Goal: Information Seeking & Learning: Learn about a topic

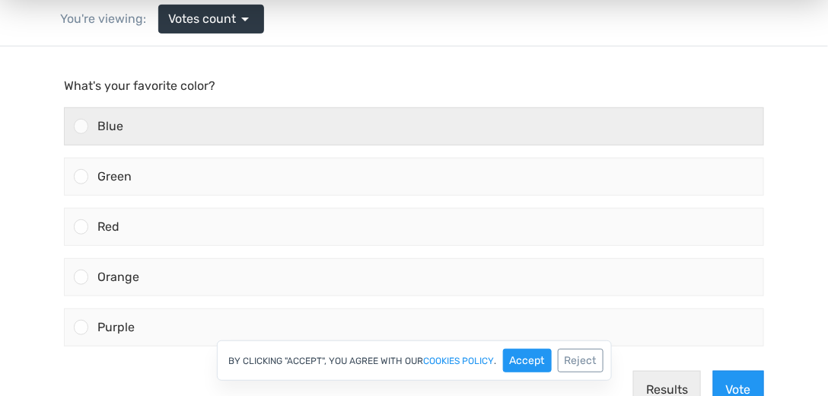
scroll to position [130, 0]
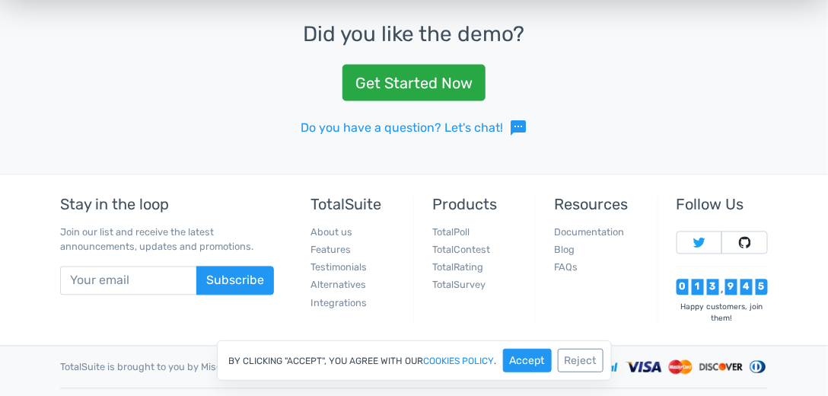
scroll to position [660, 0]
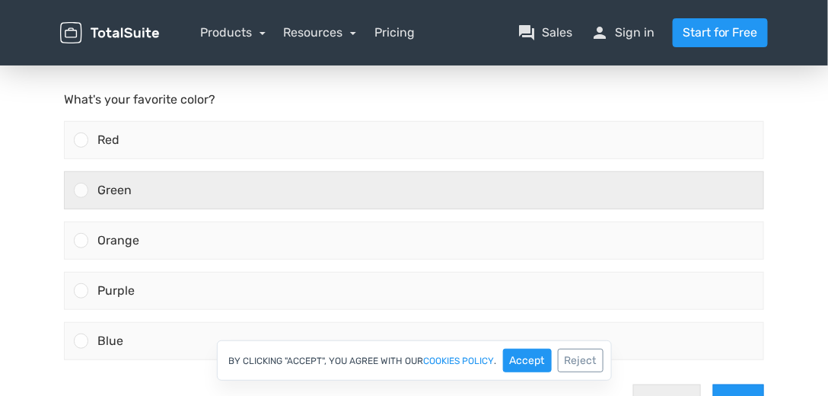
scroll to position [130, 0]
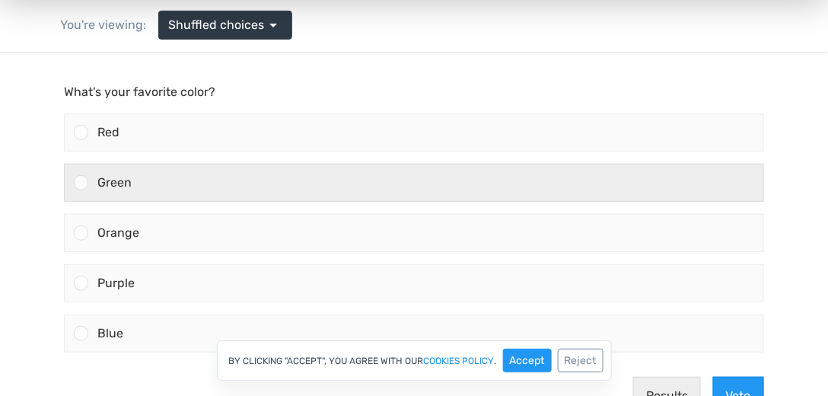
click at [290, 196] on div "Green" at bounding box center [425, 182] width 675 height 37
click at [81, 182] on input "Green" at bounding box center [81, 182] width 0 height 0
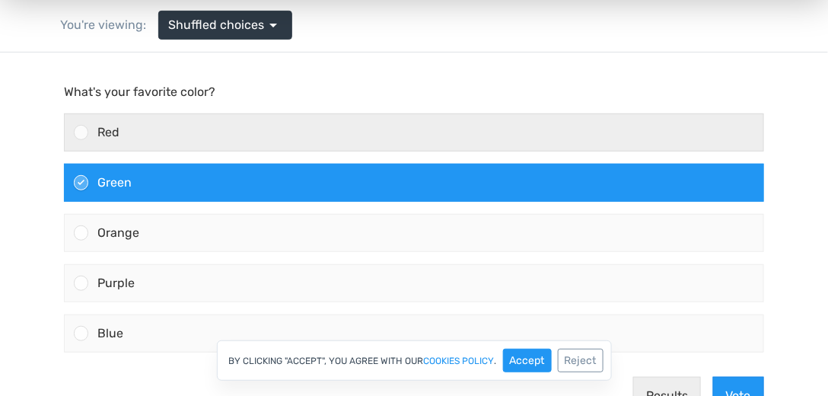
click at [275, 134] on div "Red" at bounding box center [425, 131] width 675 height 37
click at [81, 132] on input "Red" at bounding box center [81, 132] width 0 height 0
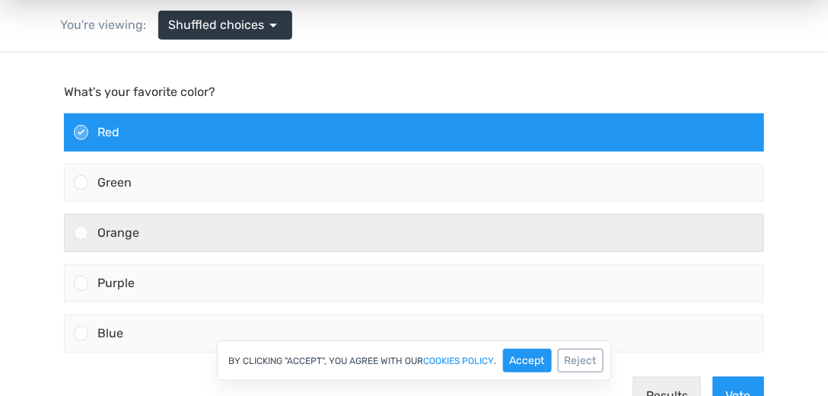
click at [268, 244] on div "Orange" at bounding box center [425, 232] width 675 height 37
click at [81, 232] on input "Orange" at bounding box center [81, 232] width 0 height 0
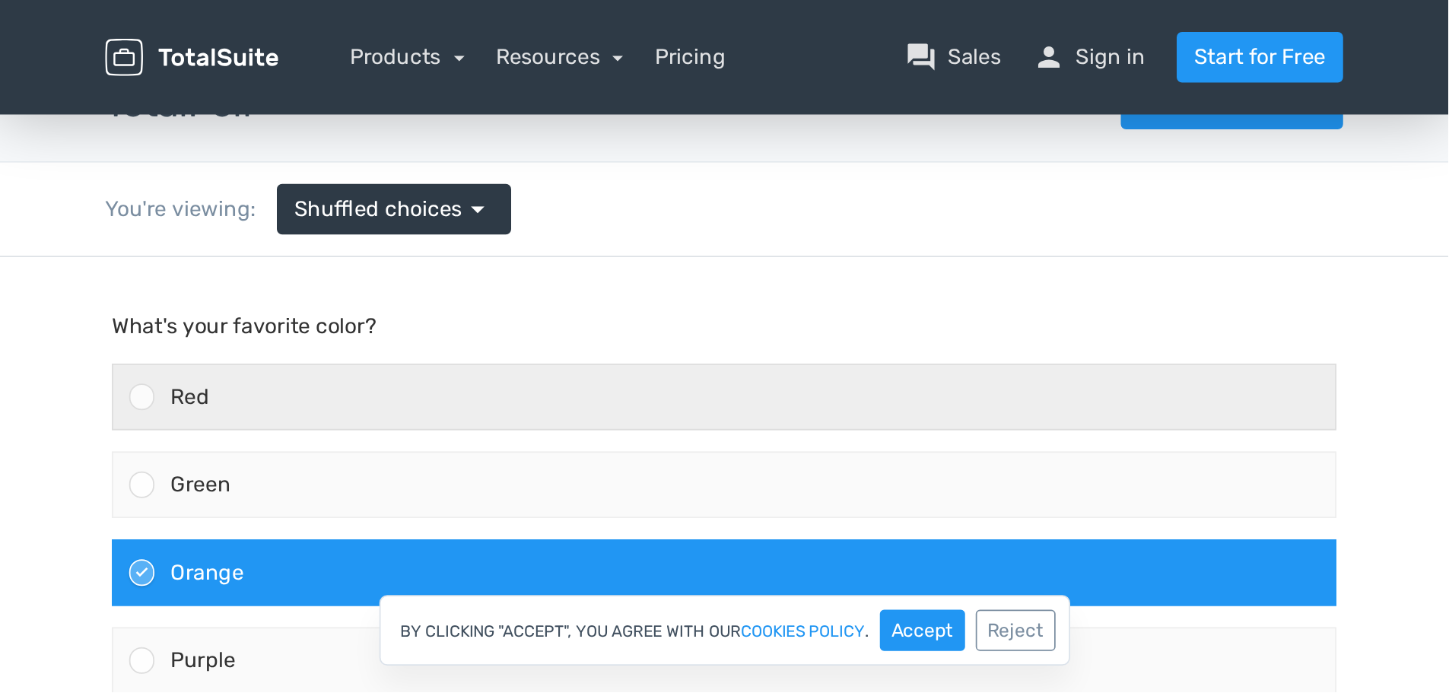
scroll to position [0, 0]
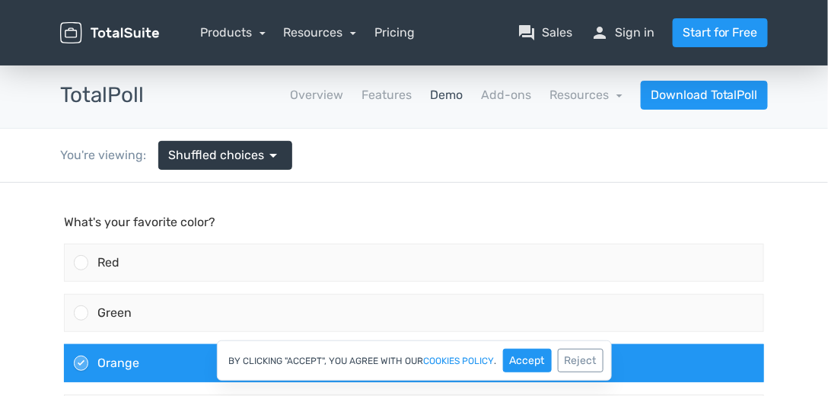
click at [129, 221] on p "What's your favorite color?" at bounding box center [414, 221] width 700 height 18
click at [191, 217] on p "What's your favorite color?" at bounding box center [414, 221] width 700 height 18
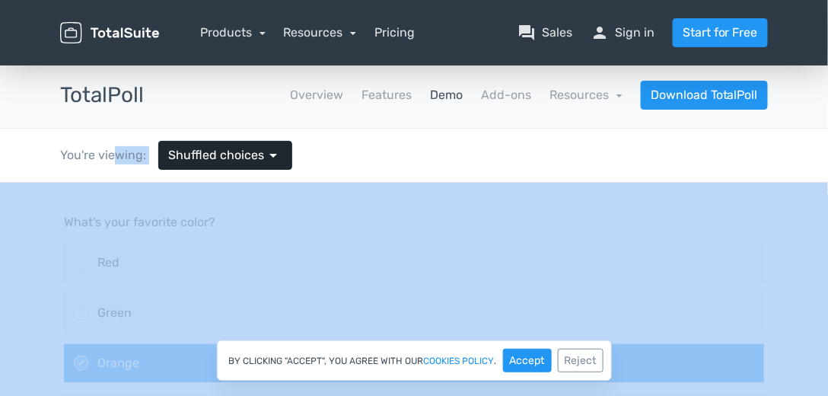
drag, startPoint x: 113, startPoint y: 154, endPoint x: 226, endPoint y: 152, distance: 113.4
click at [216, 152] on div "You're viewing: Shuffled choices arrow_drop_down" at bounding box center [176, 155] width 255 height 53
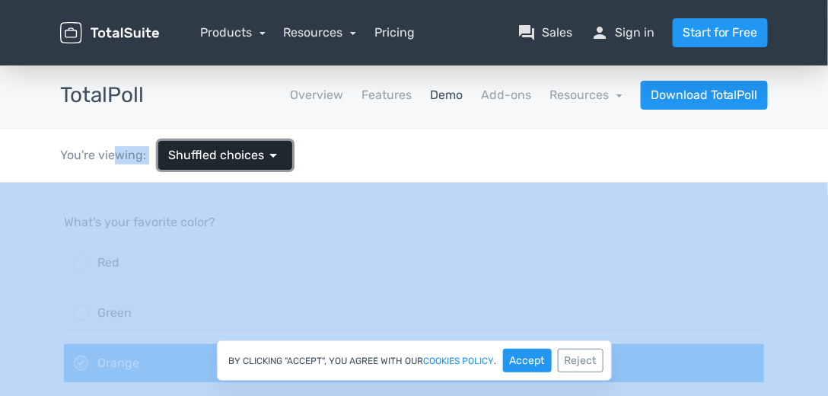
click at [236, 153] on span "Shuffled choices" at bounding box center [216, 155] width 96 height 18
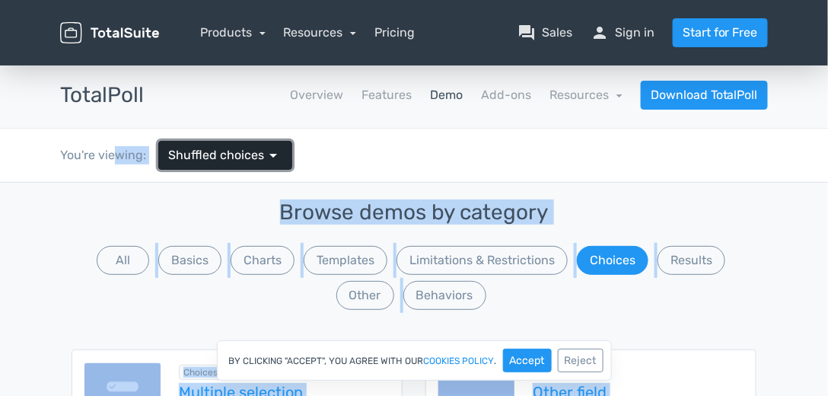
click at [264, 153] on span "arrow_drop_down" at bounding box center [273, 155] width 18 height 18
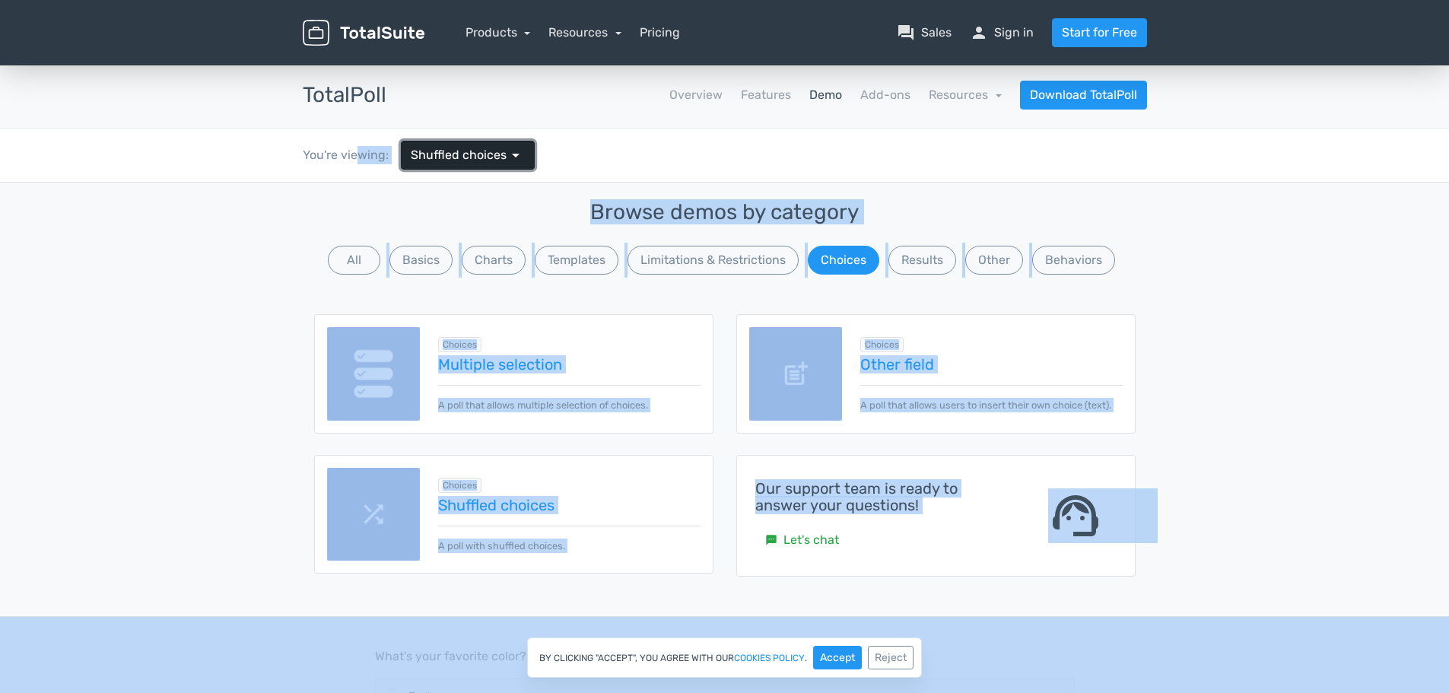
click at [507, 150] on span "arrow_drop_down" at bounding box center [516, 155] width 18 height 18
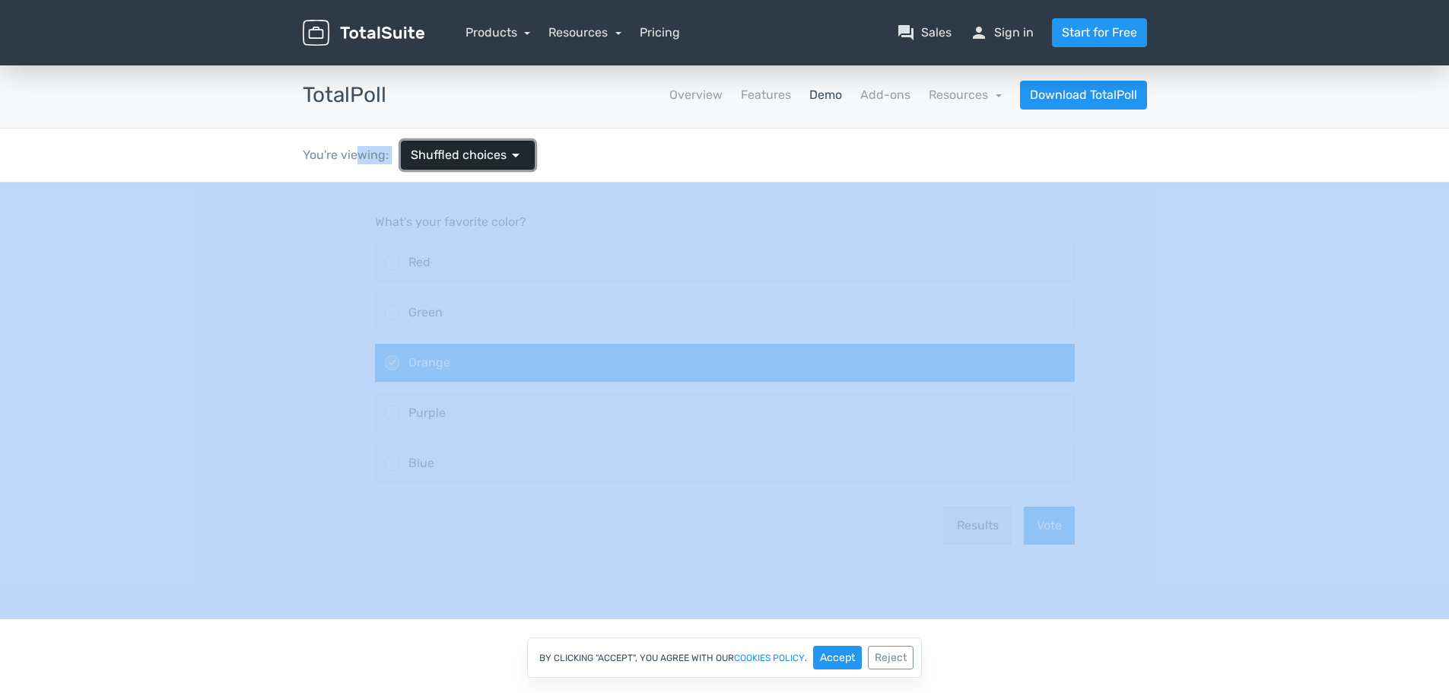
click at [522, 158] on link "Shuffled choices arrow_drop_down" at bounding box center [468, 155] width 134 height 29
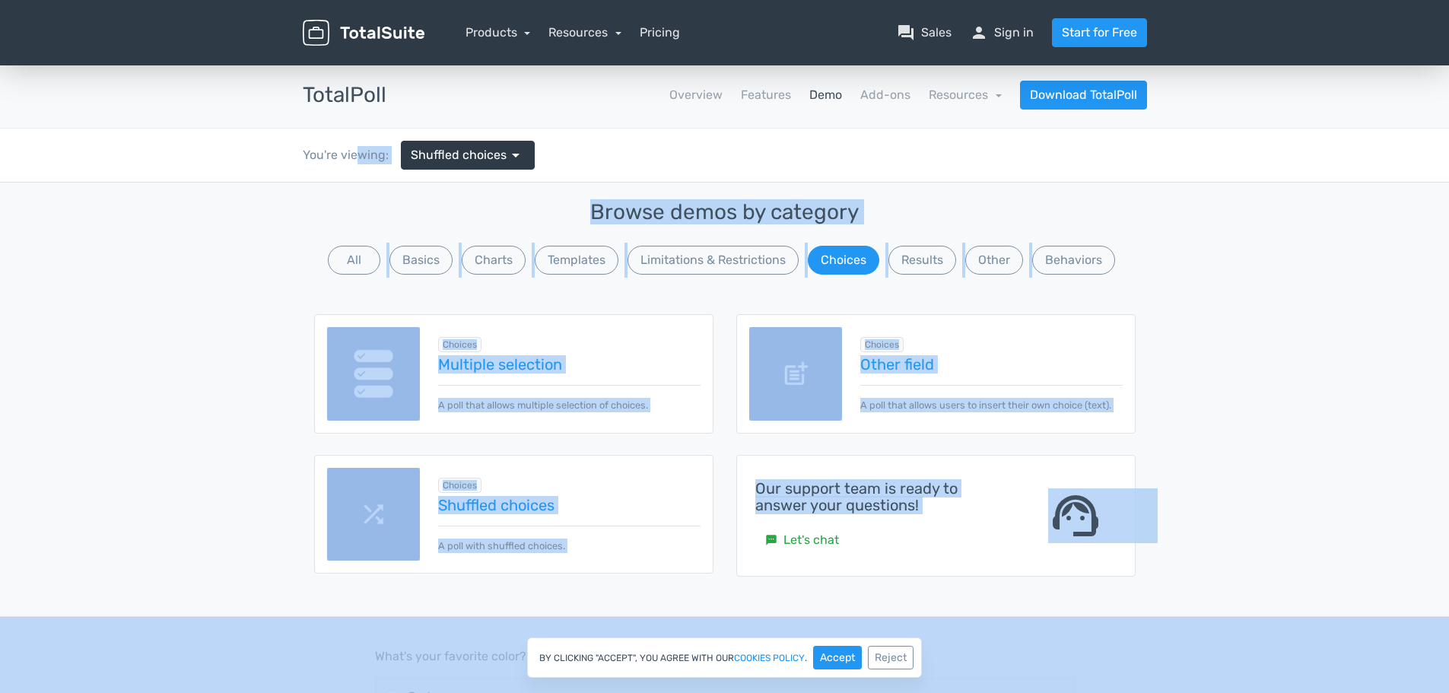
click at [488, 196] on div "Browse demos by category All Basics Charts Templates Limitations & Restrictions…" at bounding box center [724, 400] width 867 height 434
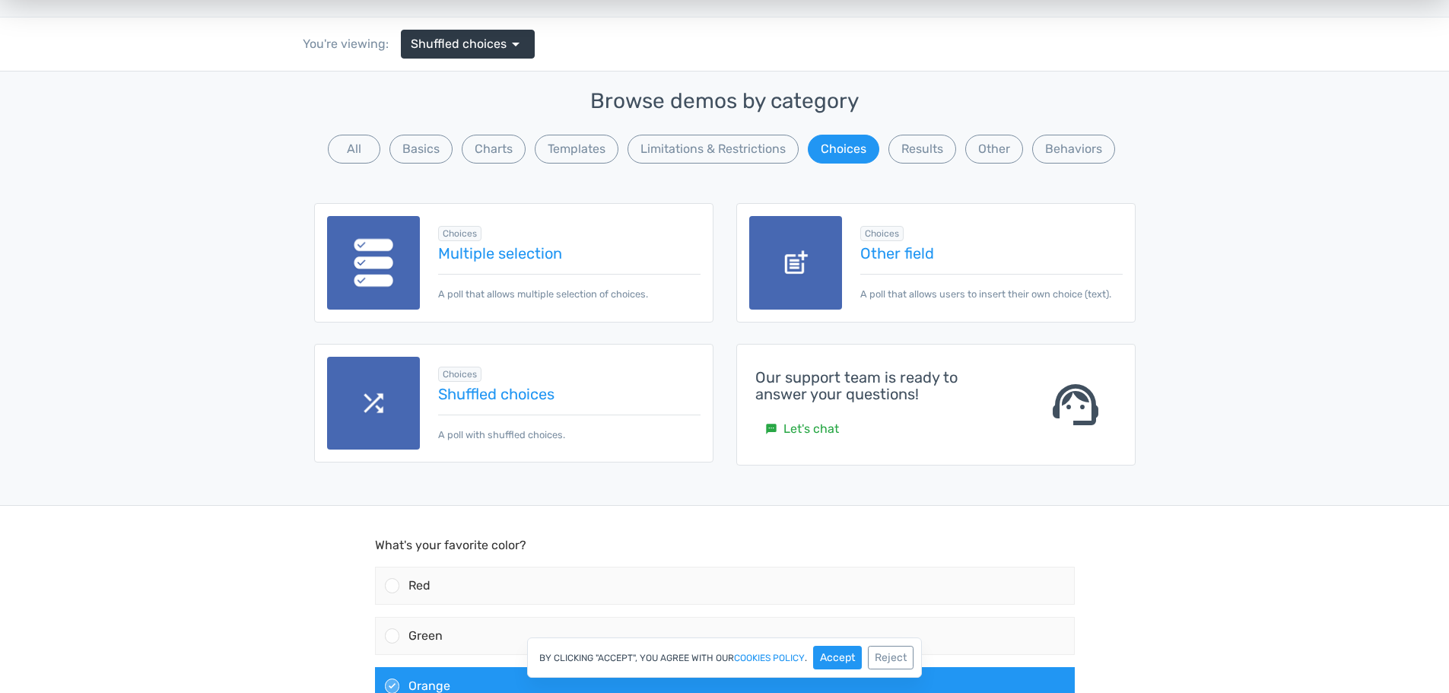
scroll to position [76, 0]
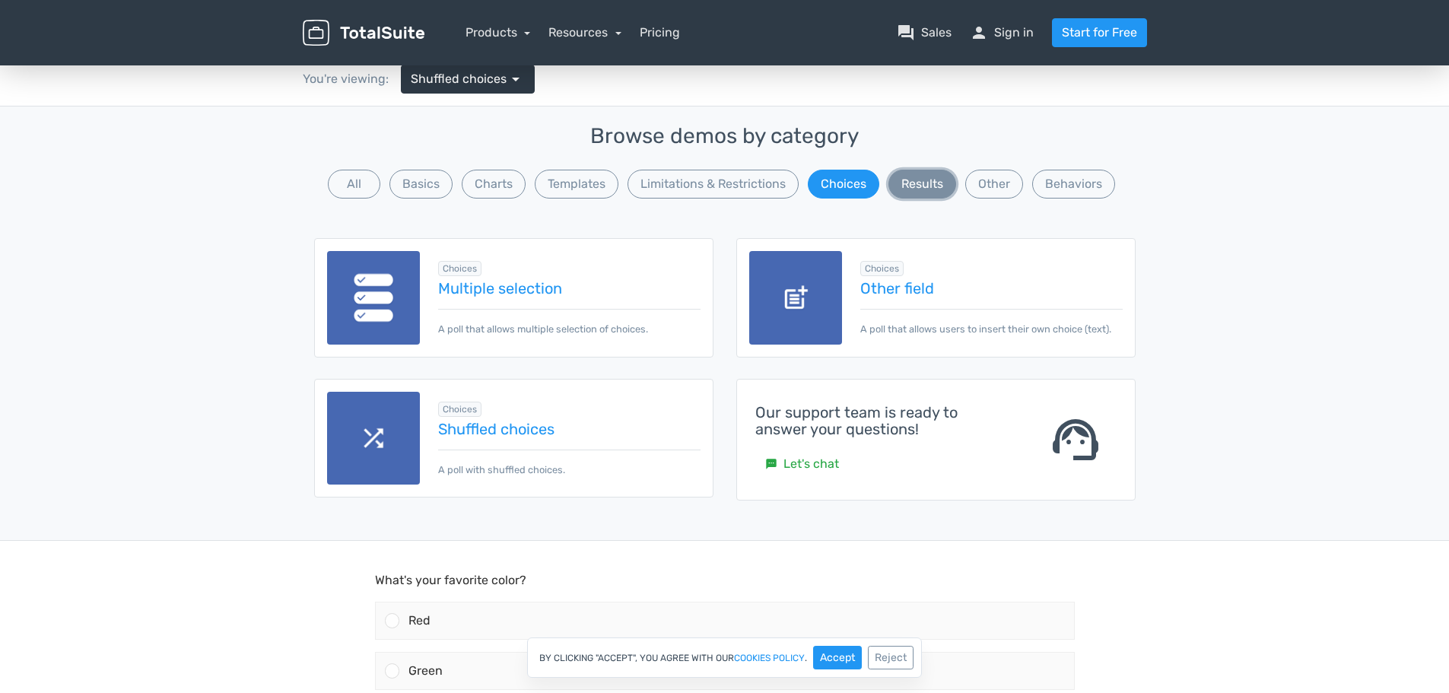
click at [827, 181] on button "Results" at bounding box center [923, 184] width 68 height 29
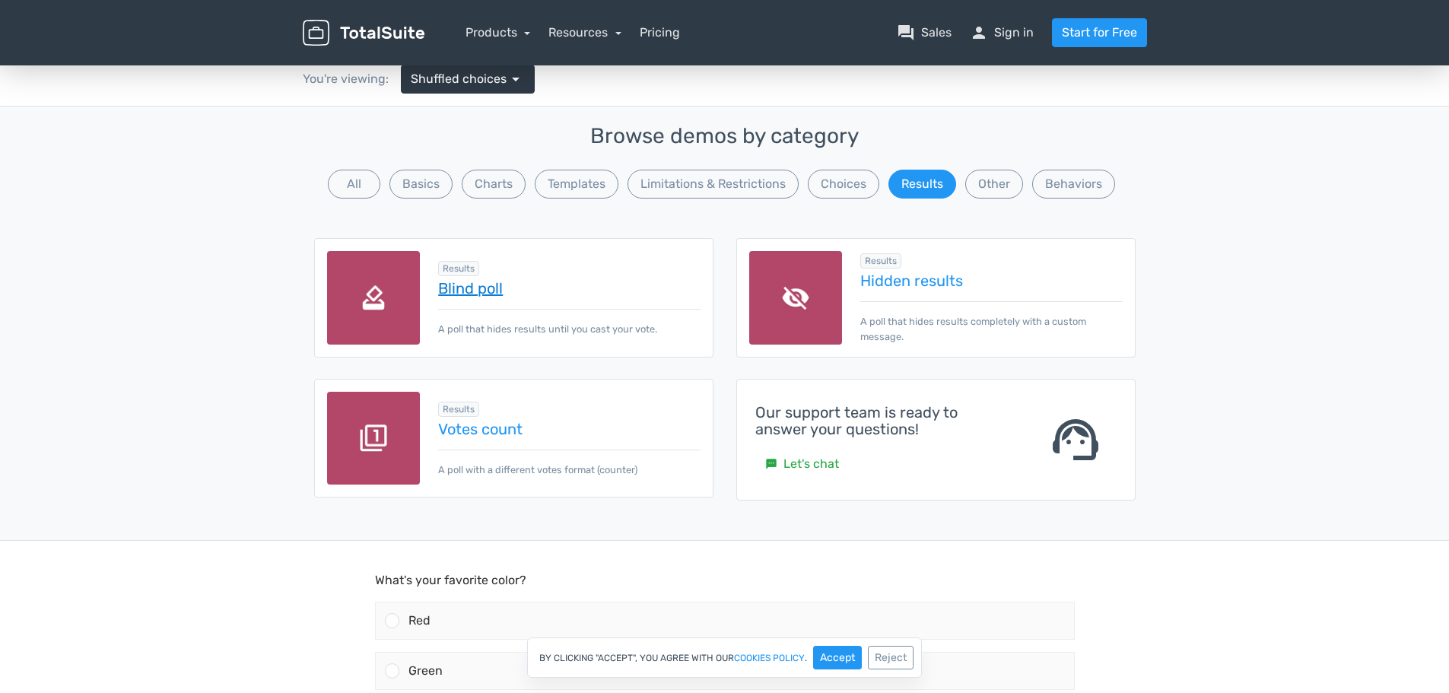
click at [469, 288] on link "Blind poll" at bounding box center [569, 288] width 262 height 17
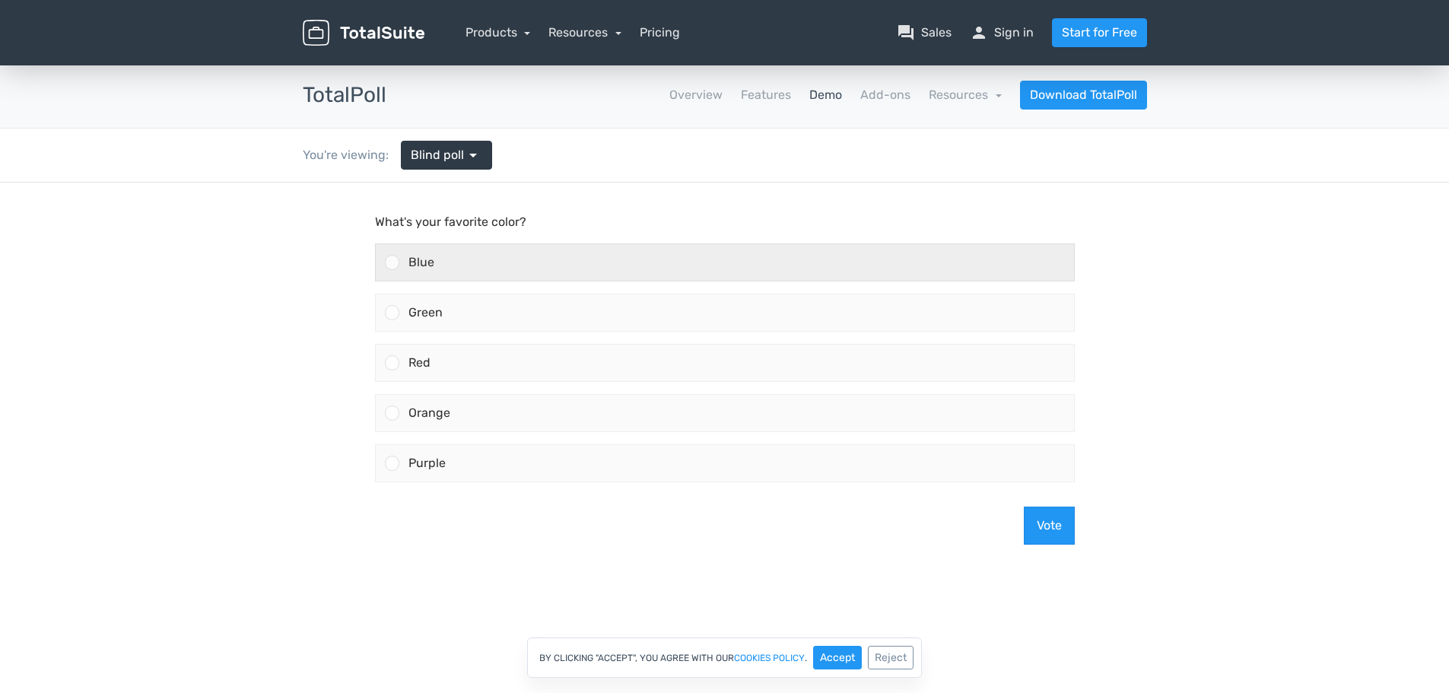
click at [479, 272] on div "Blue" at bounding box center [736, 262] width 675 height 37
click at [392, 262] on input "Blue" at bounding box center [392, 262] width 0 height 0
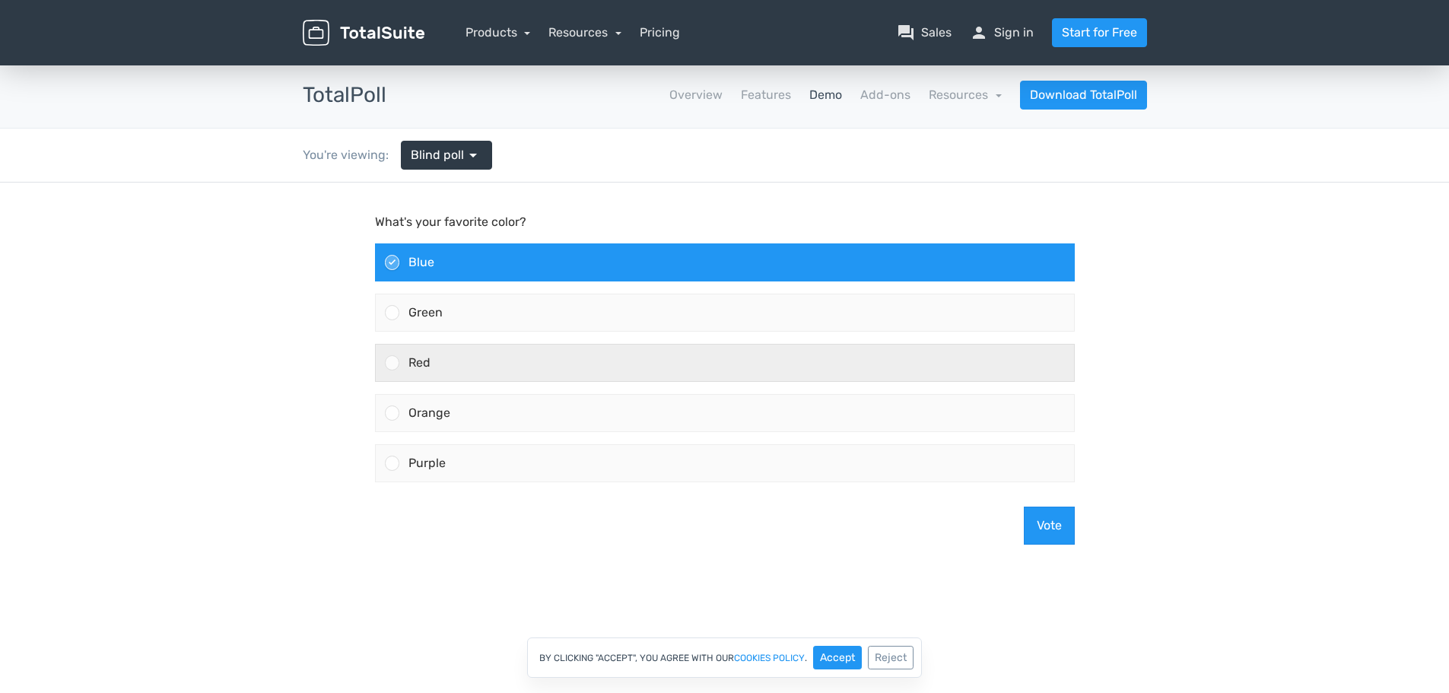
click at [506, 339] on label "Red" at bounding box center [725, 363] width 712 height 50
click at [392, 363] on input "Red" at bounding box center [392, 363] width 0 height 0
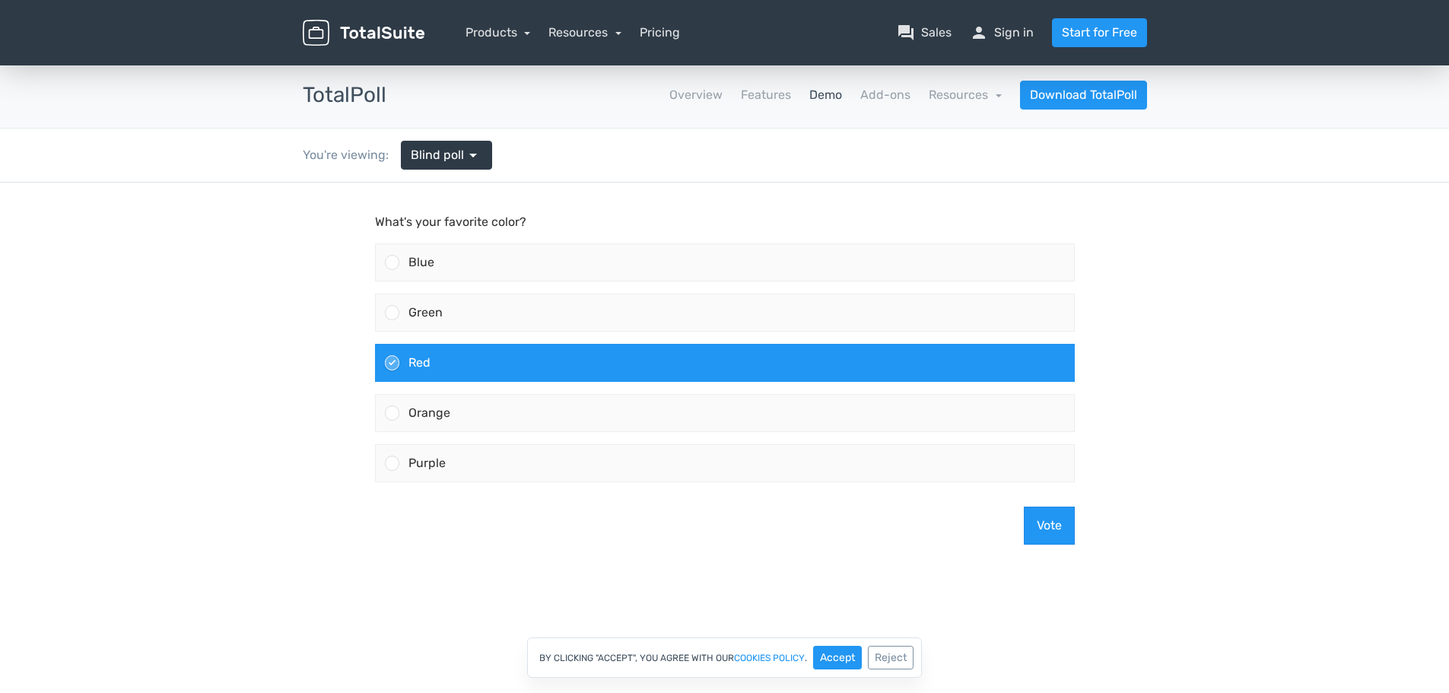
click at [1021, 525] on div "Vote" at bounding box center [725, 526] width 712 height 62
click at [1041, 526] on button "Vote" at bounding box center [1049, 526] width 51 height 38
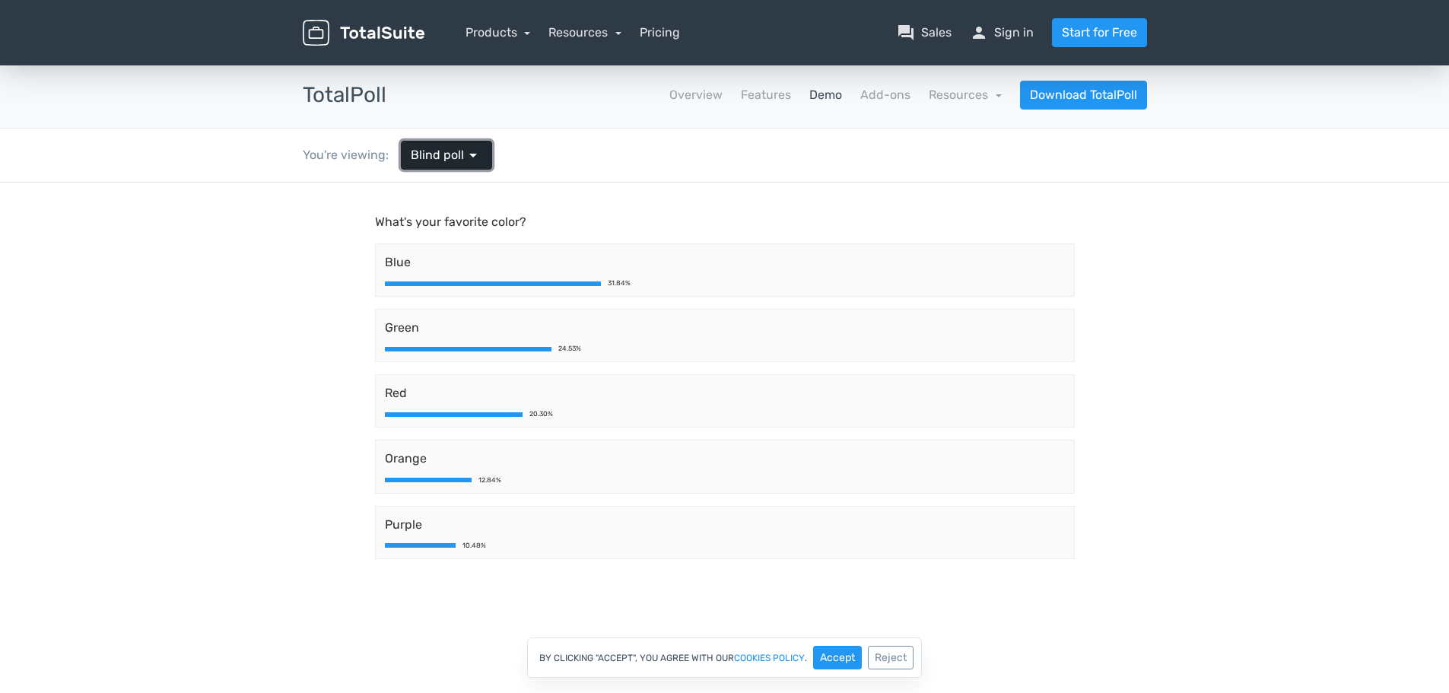
click at [447, 160] on span "Blind poll" at bounding box center [437, 155] width 53 height 18
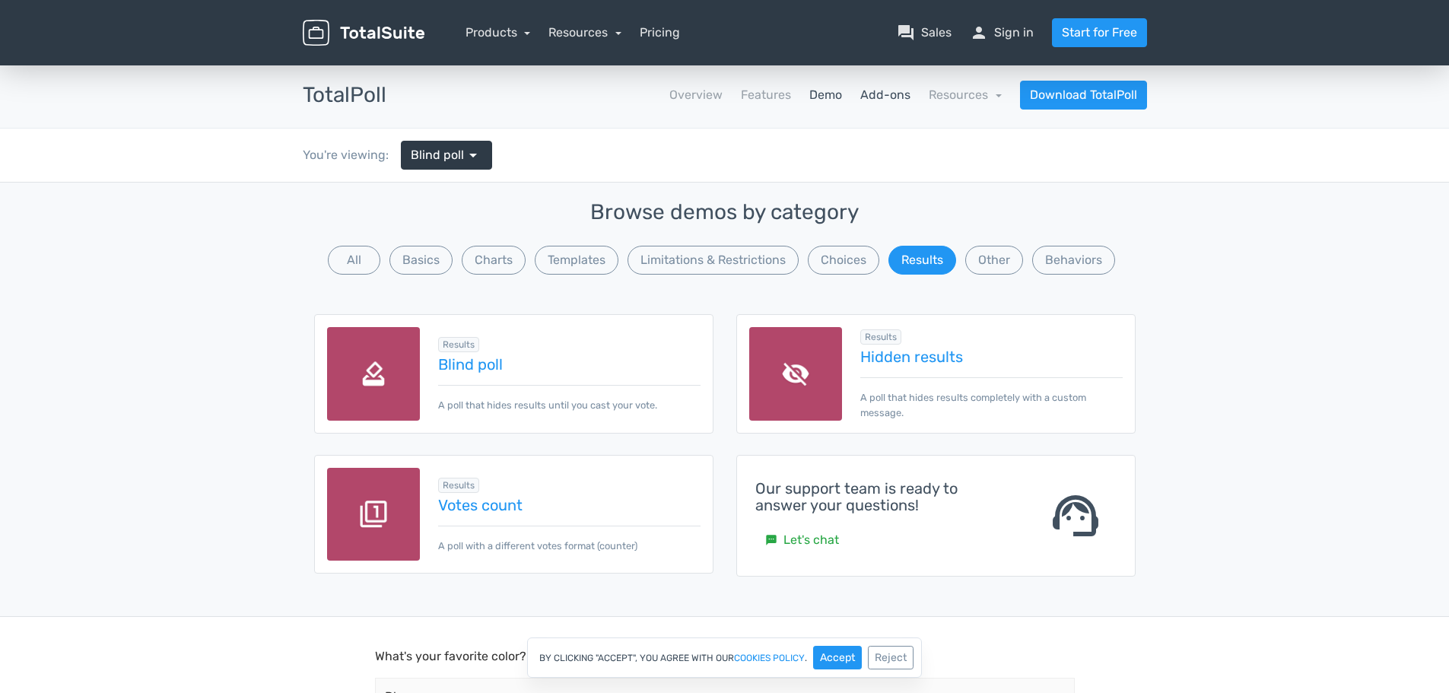
click at [889, 90] on link "Add-ons" at bounding box center [886, 95] width 50 height 18
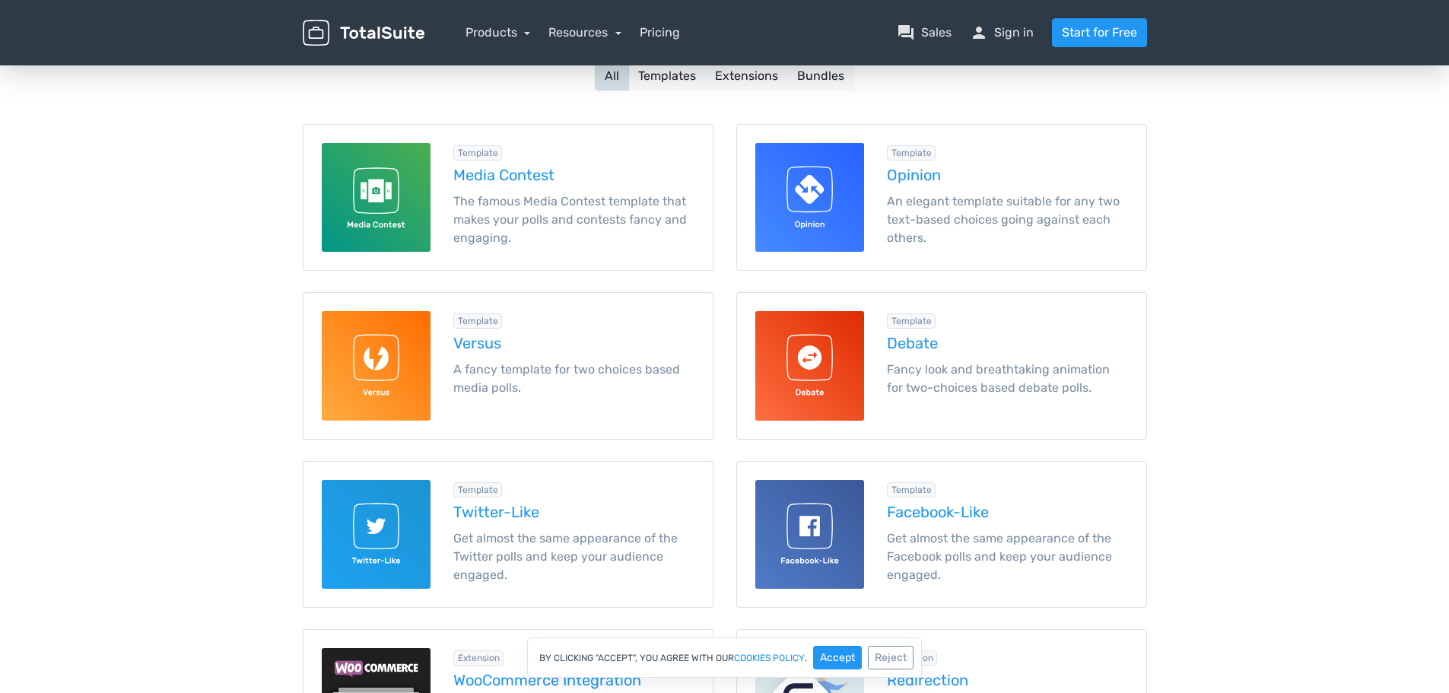
scroll to position [228, 0]
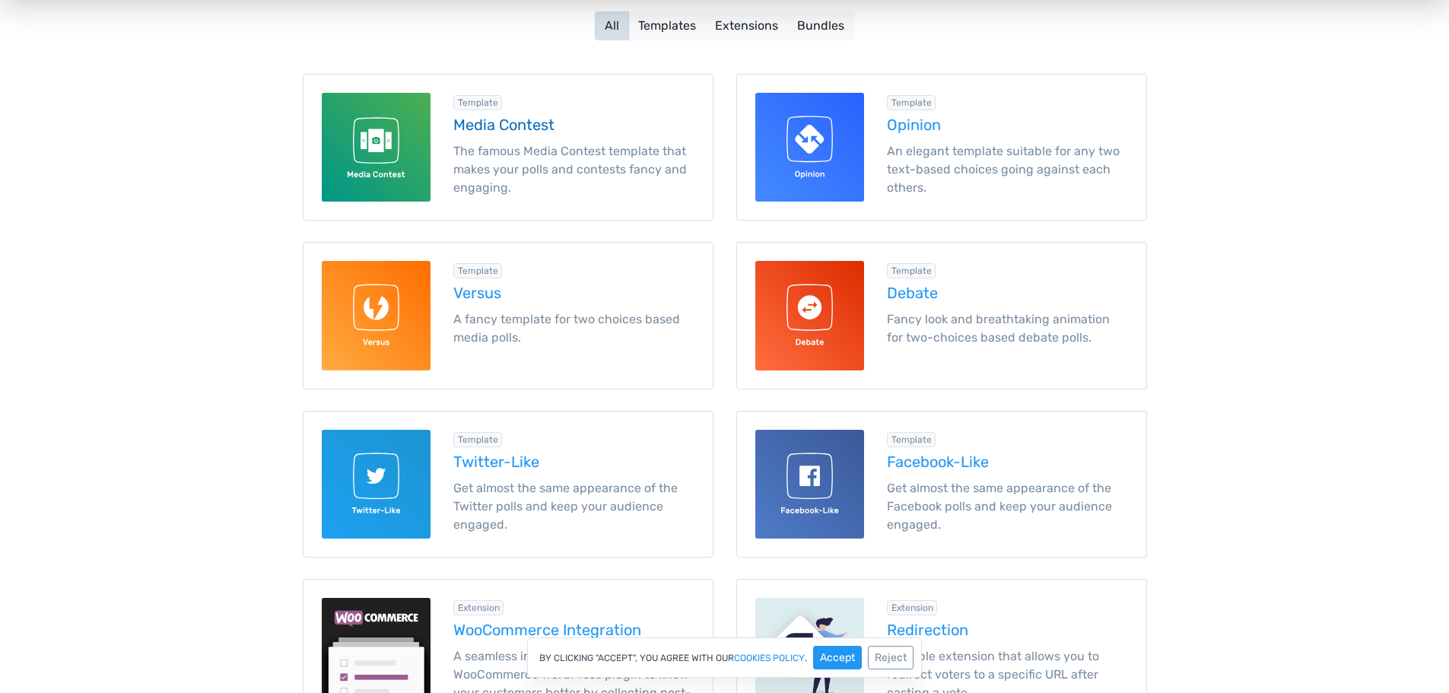
click at [495, 121] on h5 "Media Contest" at bounding box center [573, 124] width 241 height 17
drag, startPoint x: 447, startPoint y: 399, endPoint x: 455, endPoint y: 404, distance: 9.3
drag, startPoint x: 455, startPoint y: 404, endPoint x: 338, endPoint y: 494, distance: 147.6
click at [338, 494] on img at bounding box center [376, 484] width 109 height 109
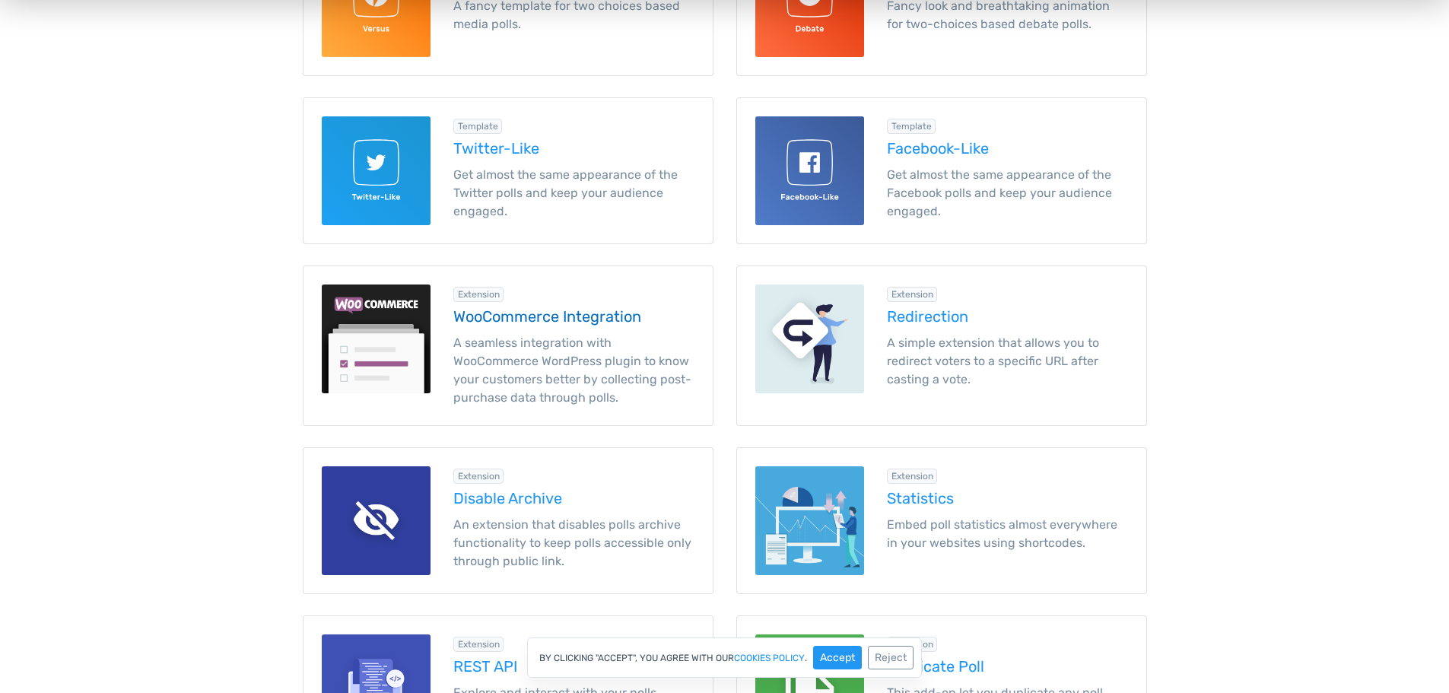
scroll to position [609, 0]
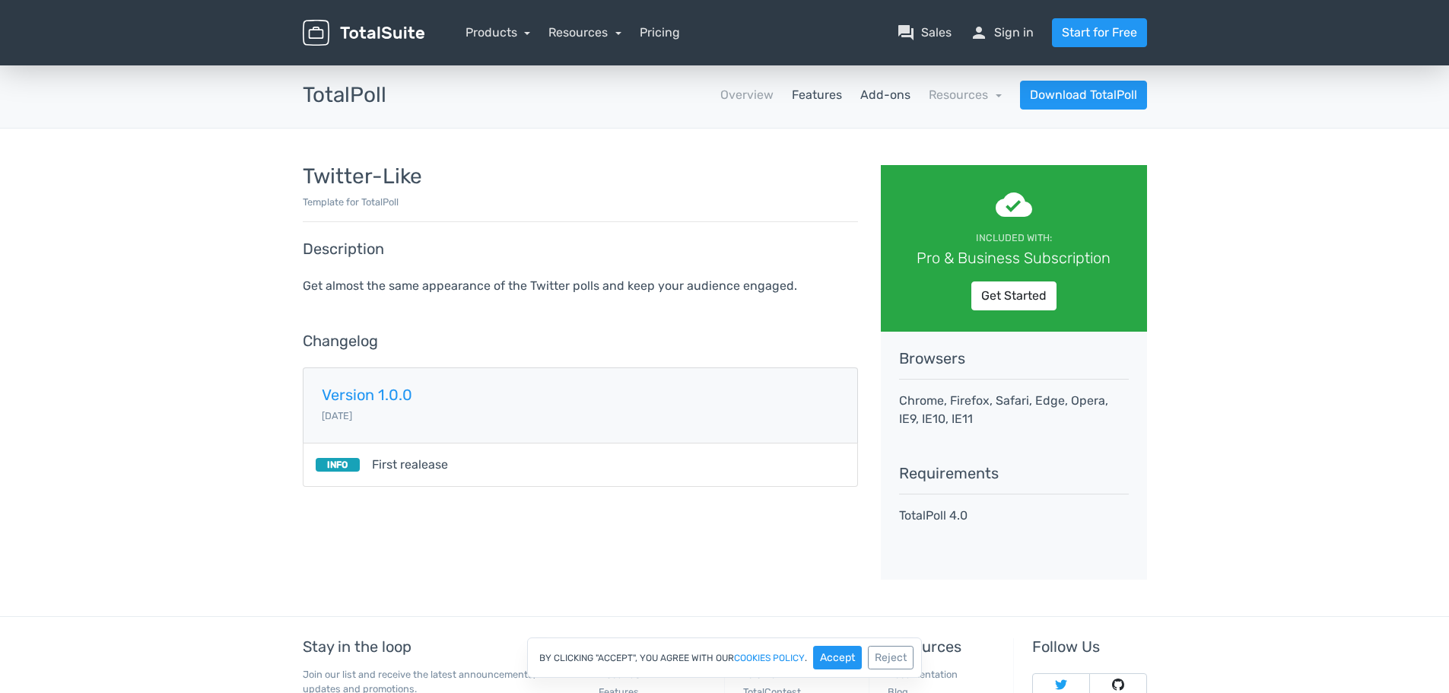
click at [817, 93] on link "Features" at bounding box center [817, 95] width 50 height 18
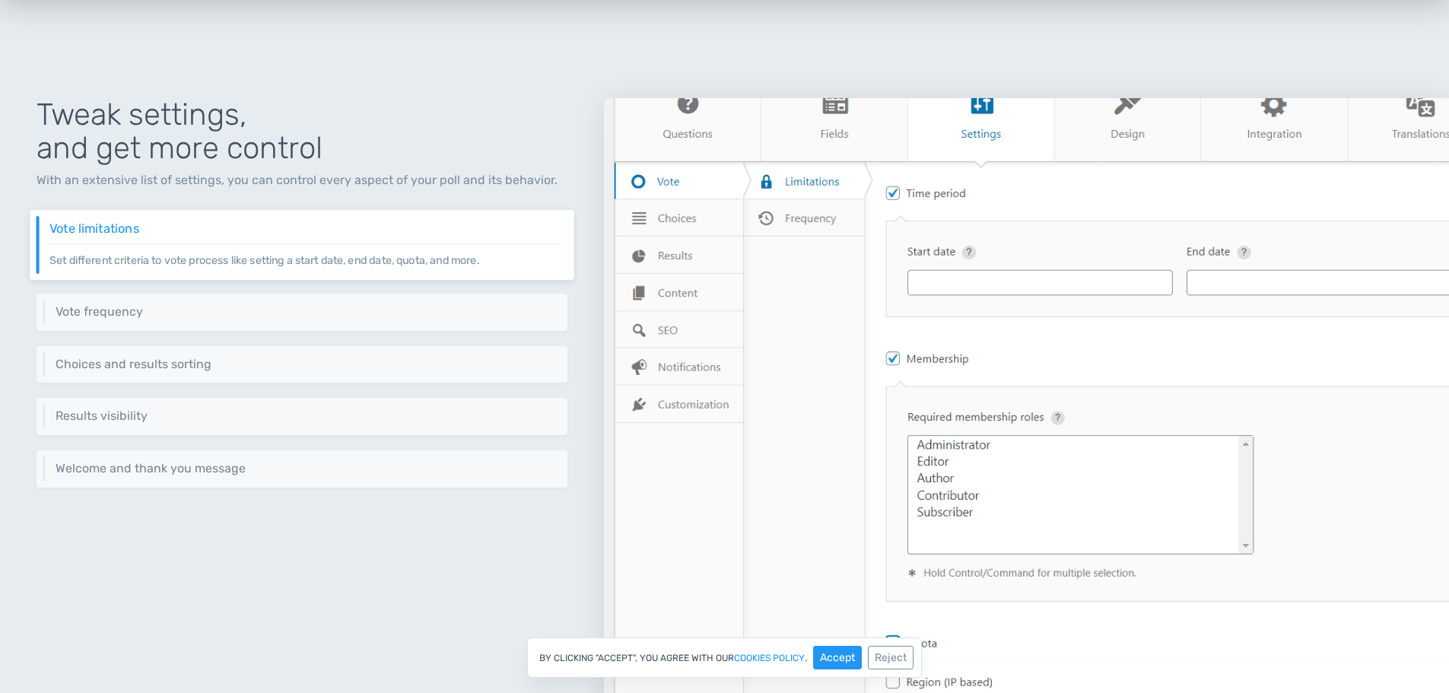
scroll to position [2206, 0]
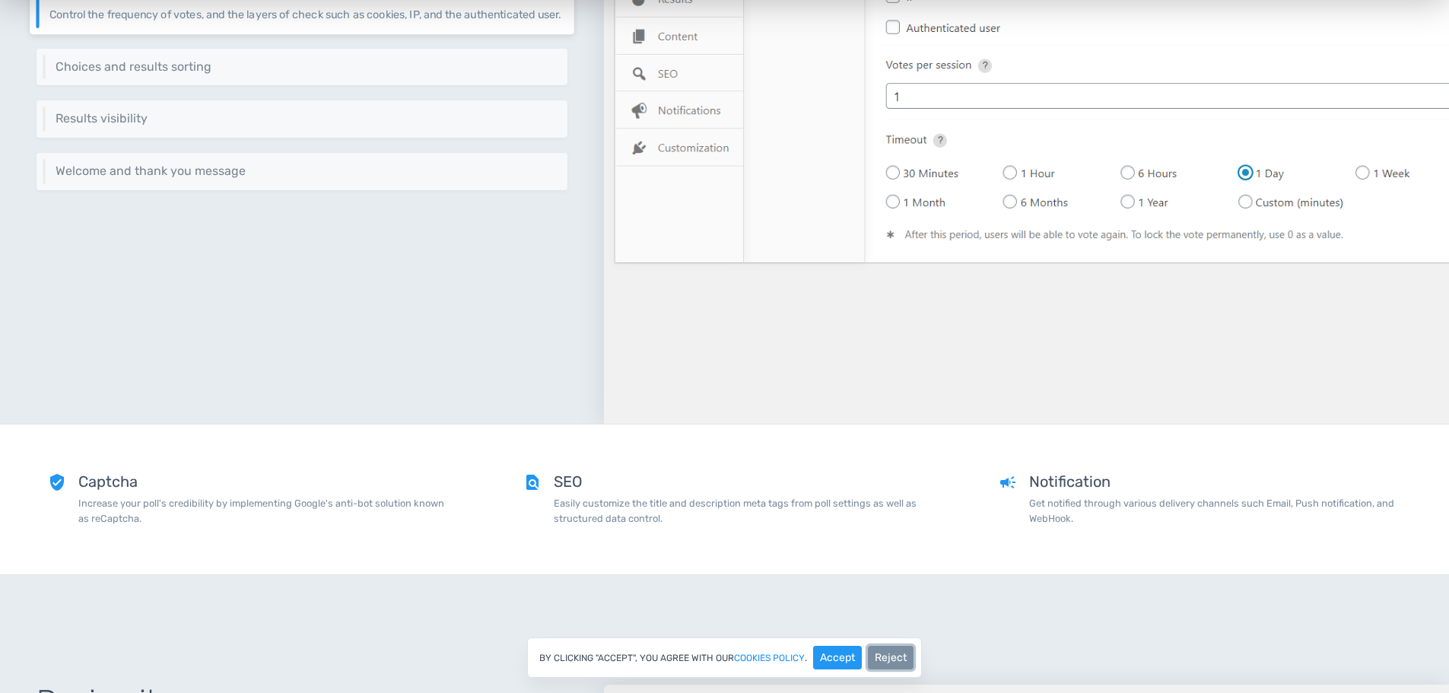
click at [883, 654] on button "Reject" at bounding box center [891, 658] width 46 height 24
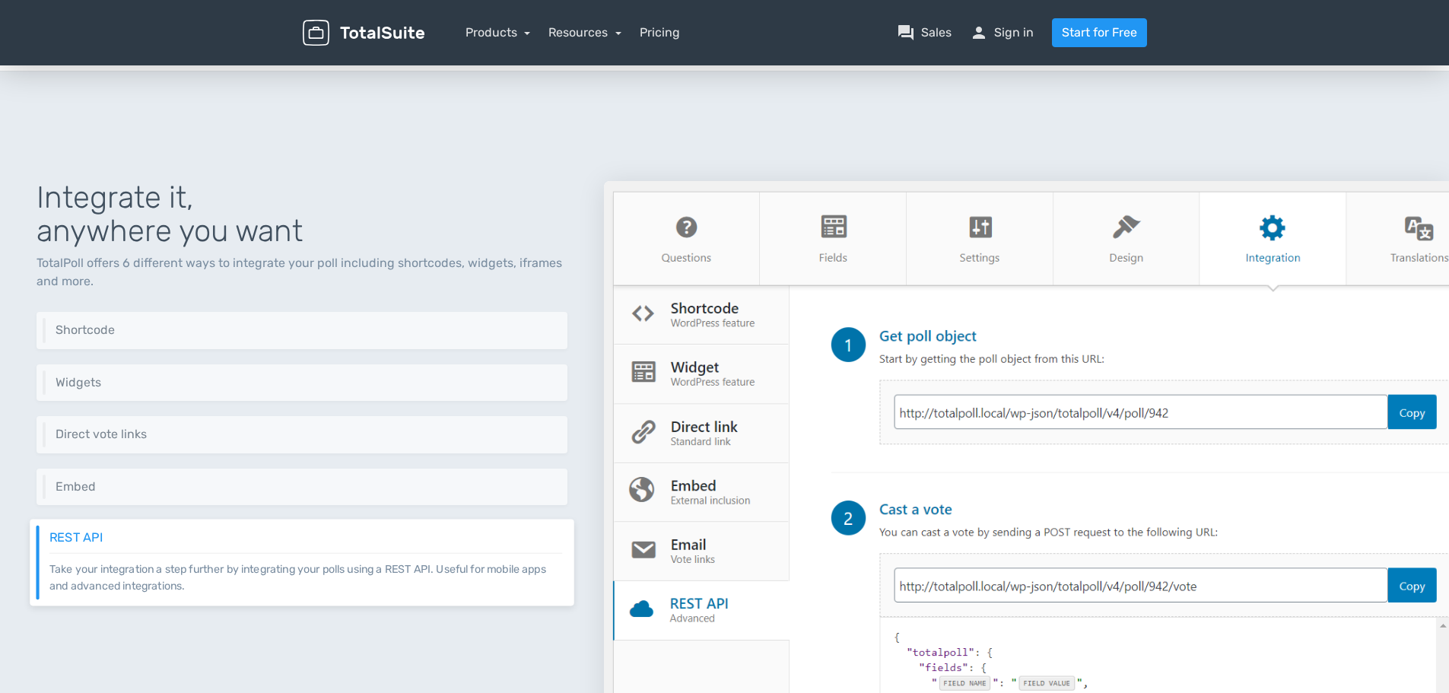
scroll to position [3339, 0]
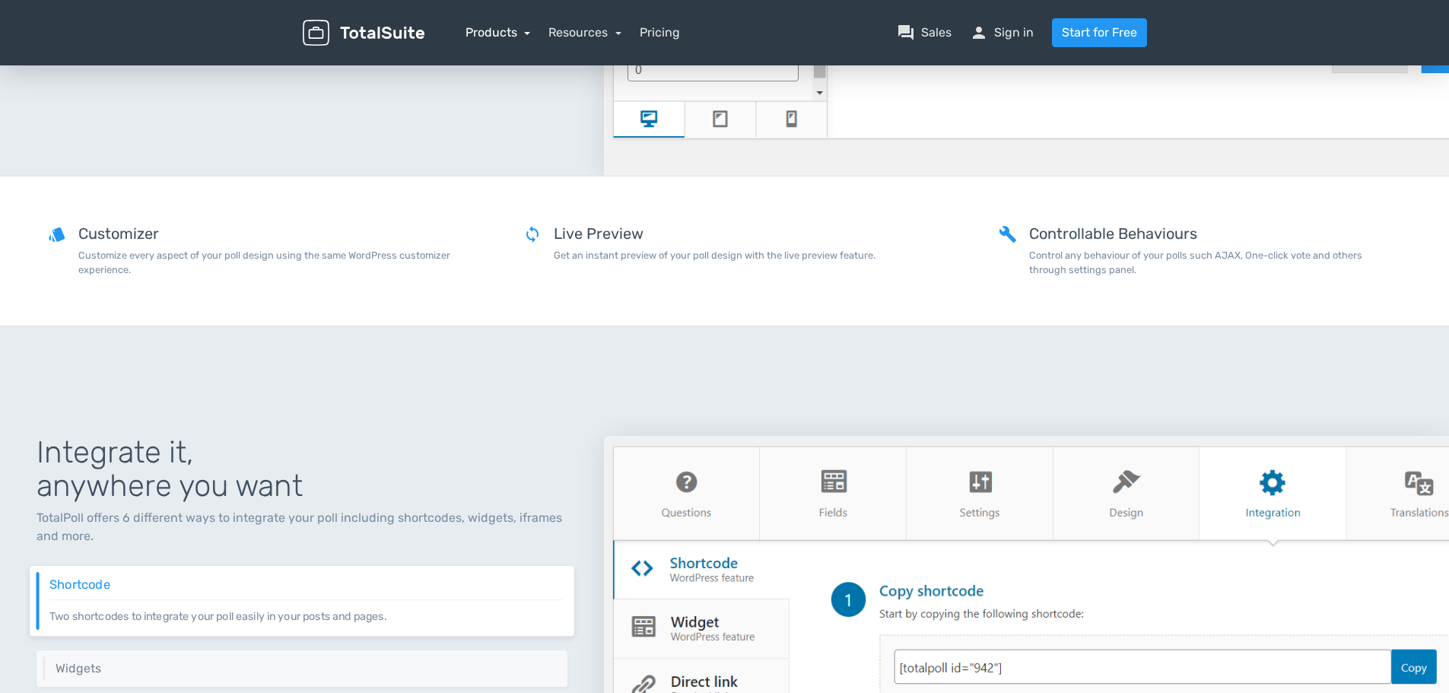
click at [501, 32] on link "Products" at bounding box center [498, 32] width 65 height 14
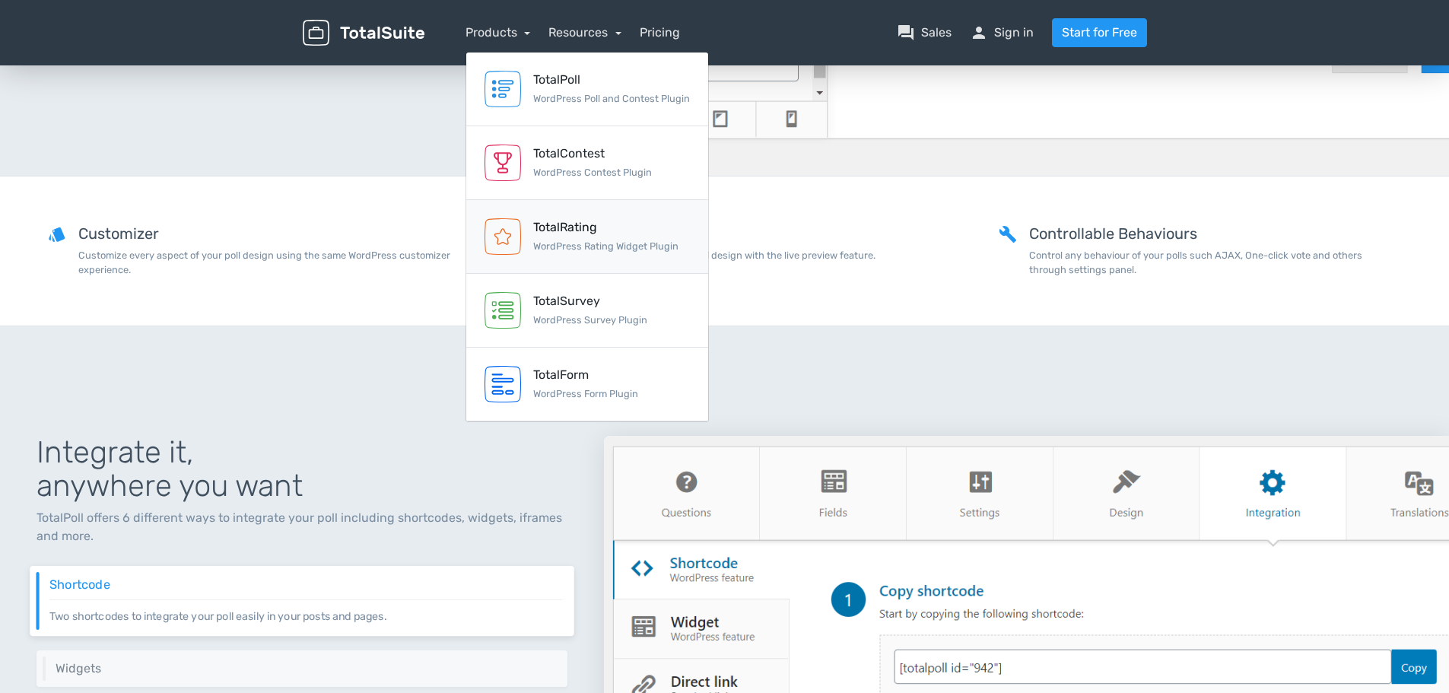
click at [568, 231] on div "TotalRating" at bounding box center [605, 227] width 145 height 18
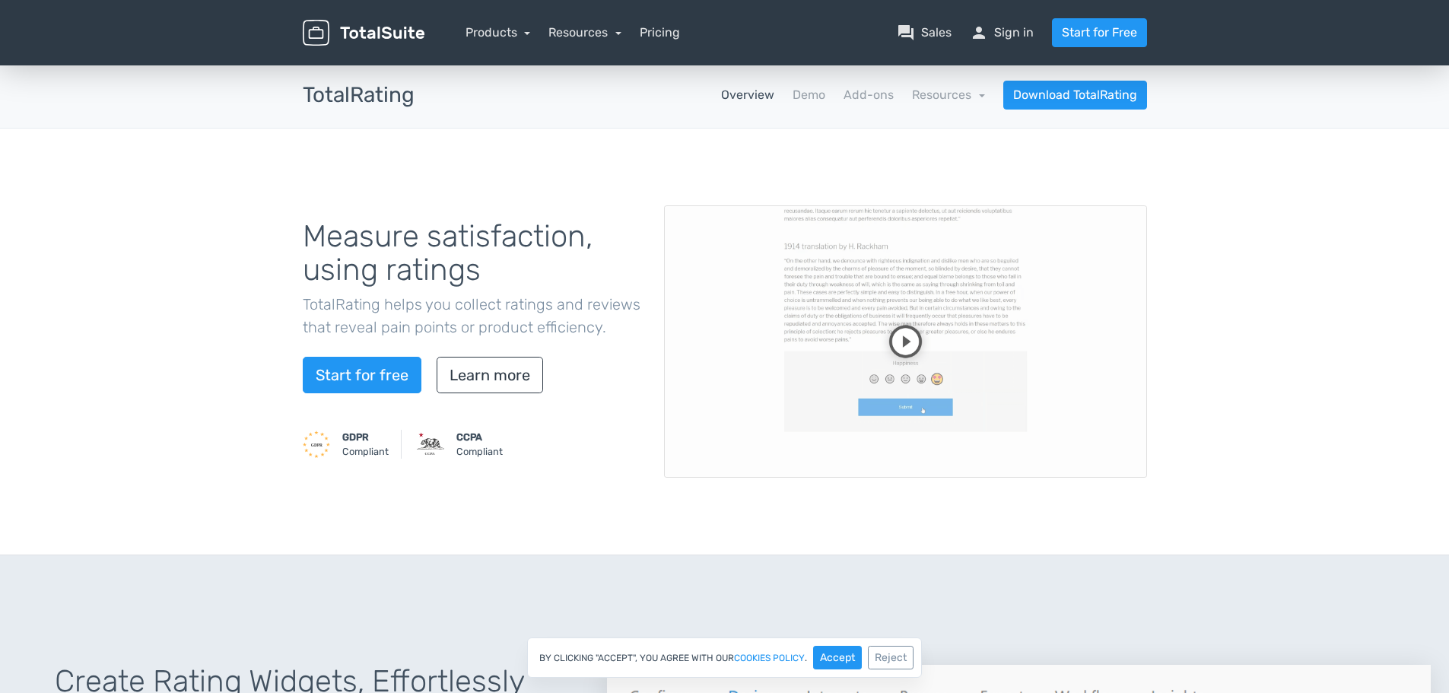
click at [908, 341] on video at bounding box center [905, 341] width 483 height 272
click at [947, 440] on video at bounding box center [905, 341] width 483 height 272
click at [887, 481] on div "Measure satisfaction, using ratings TotalRating helps you collect ratings and r…" at bounding box center [724, 342] width 867 height 280
click at [954, 469] on video at bounding box center [905, 341] width 483 height 272
click at [1043, 437] on video at bounding box center [905, 341] width 483 height 272
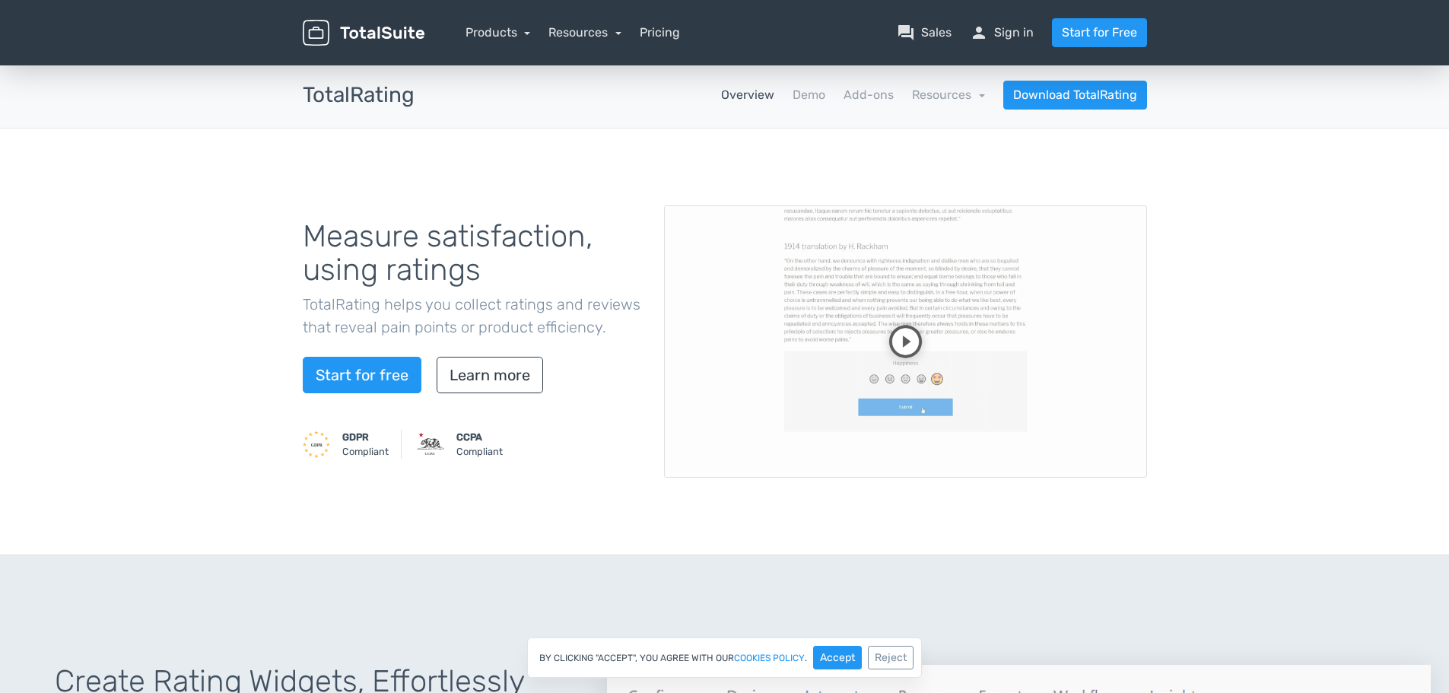
click at [984, 364] on video at bounding box center [905, 341] width 483 height 272
click at [499, 33] on link "Products" at bounding box center [498, 32] width 65 height 14
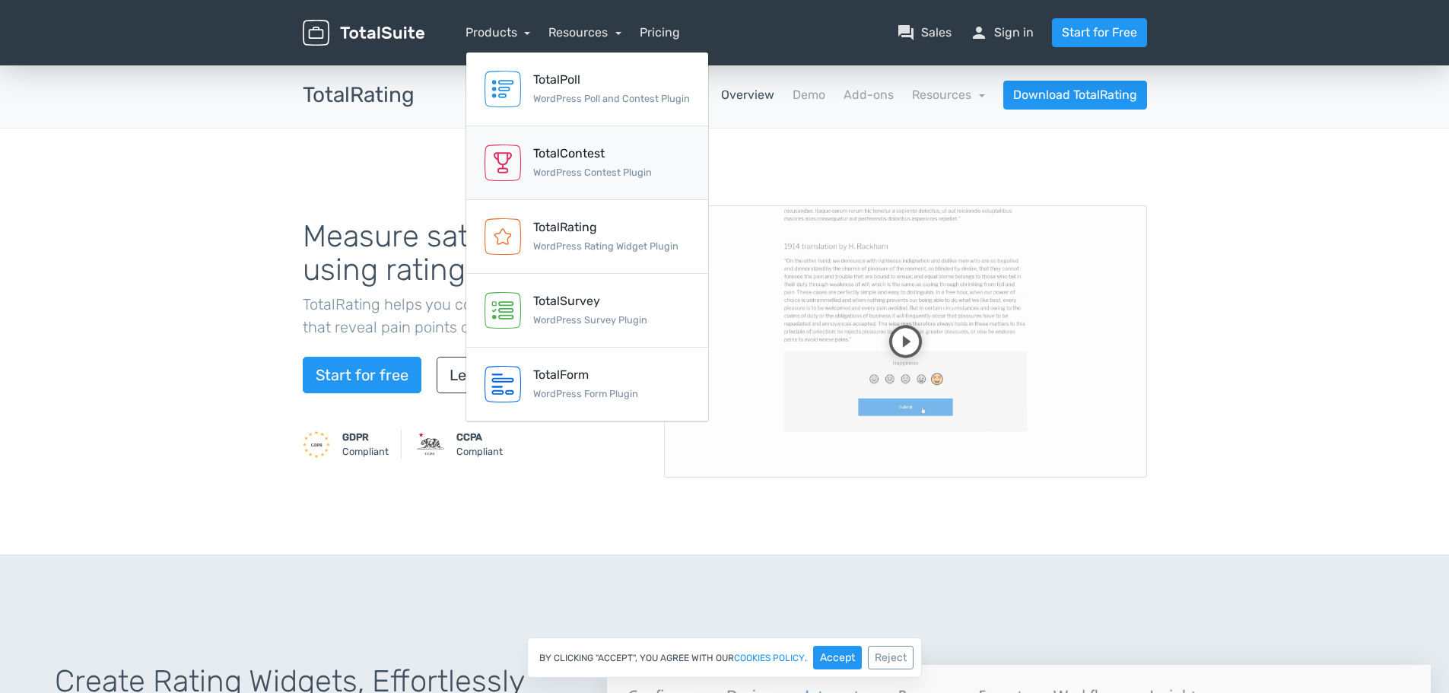
click at [603, 167] on small "WordPress Contest Plugin" at bounding box center [592, 172] width 119 height 11
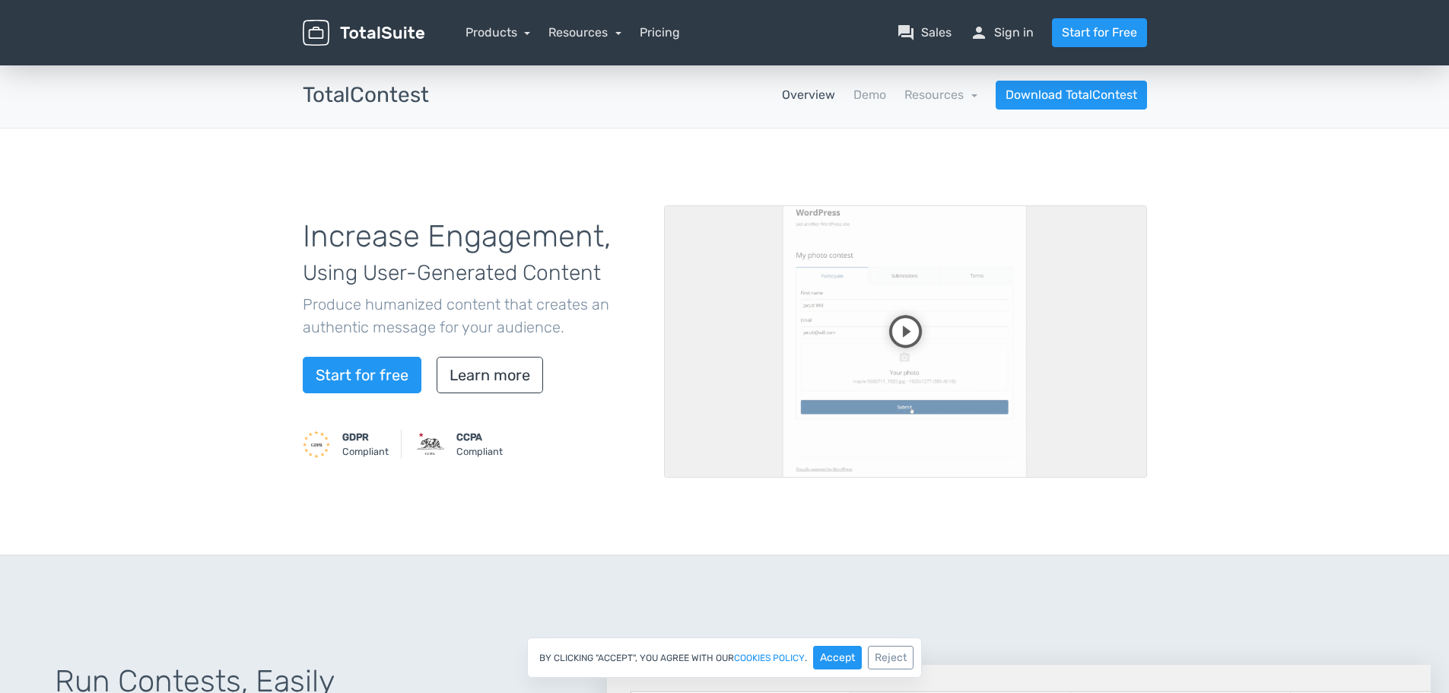
click at [831, 347] on video at bounding box center [905, 341] width 483 height 272
click at [1032, 428] on video at bounding box center [905, 341] width 483 height 272
click at [873, 453] on video at bounding box center [905, 341] width 483 height 272
click at [487, 31] on link "Products" at bounding box center [498, 32] width 65 height 14
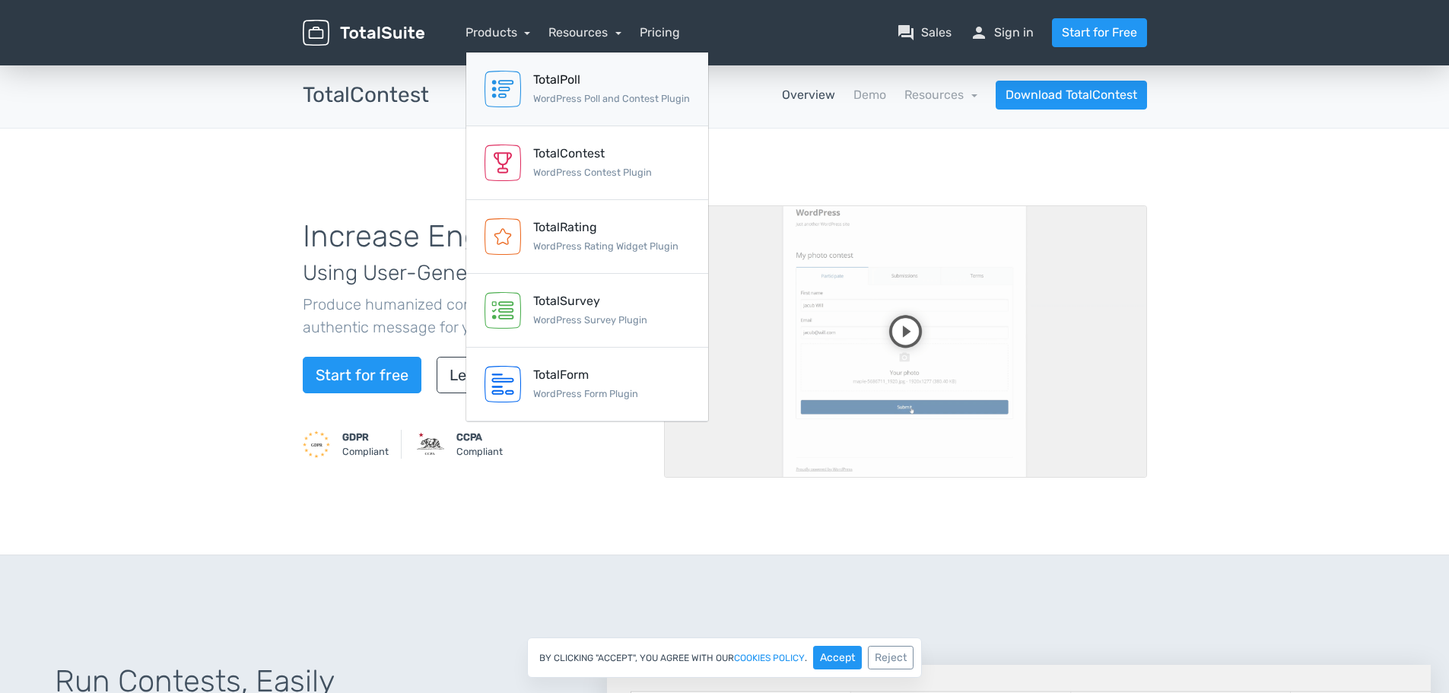
click at [571, 117] on link "TotalPoll WordPress Poll and Contest Plugin" at bounding box center [587, 89] width 242 height 74
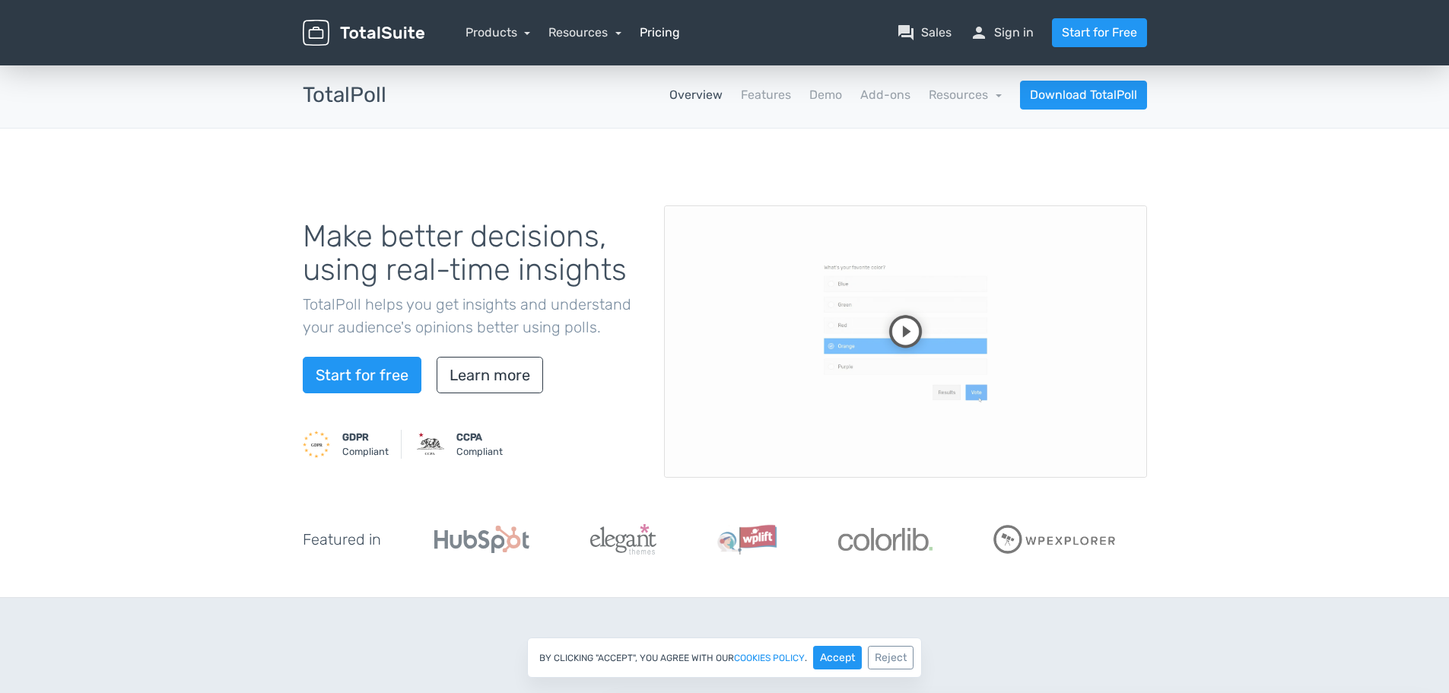
click at [661, 30] on link "Pricing" at bounding box center [660, 33] width 40 height 18
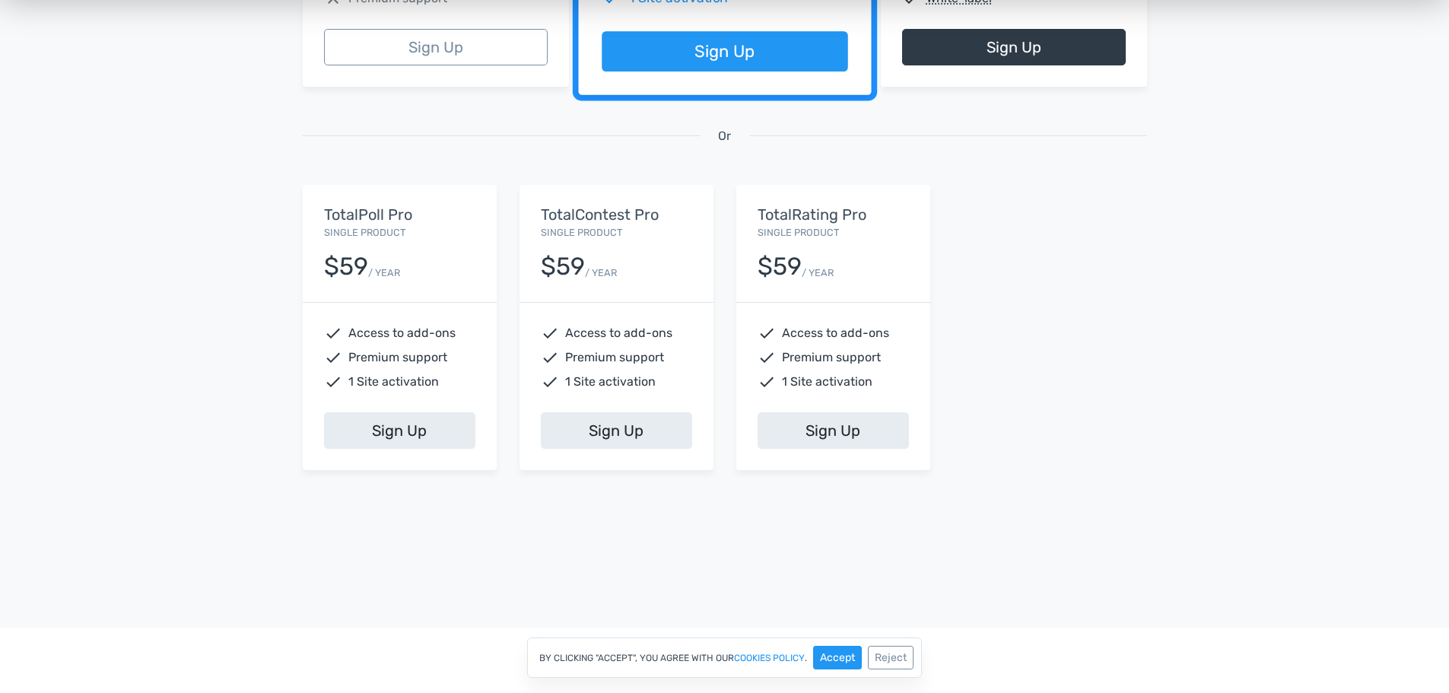
scroll to position [533, 0]
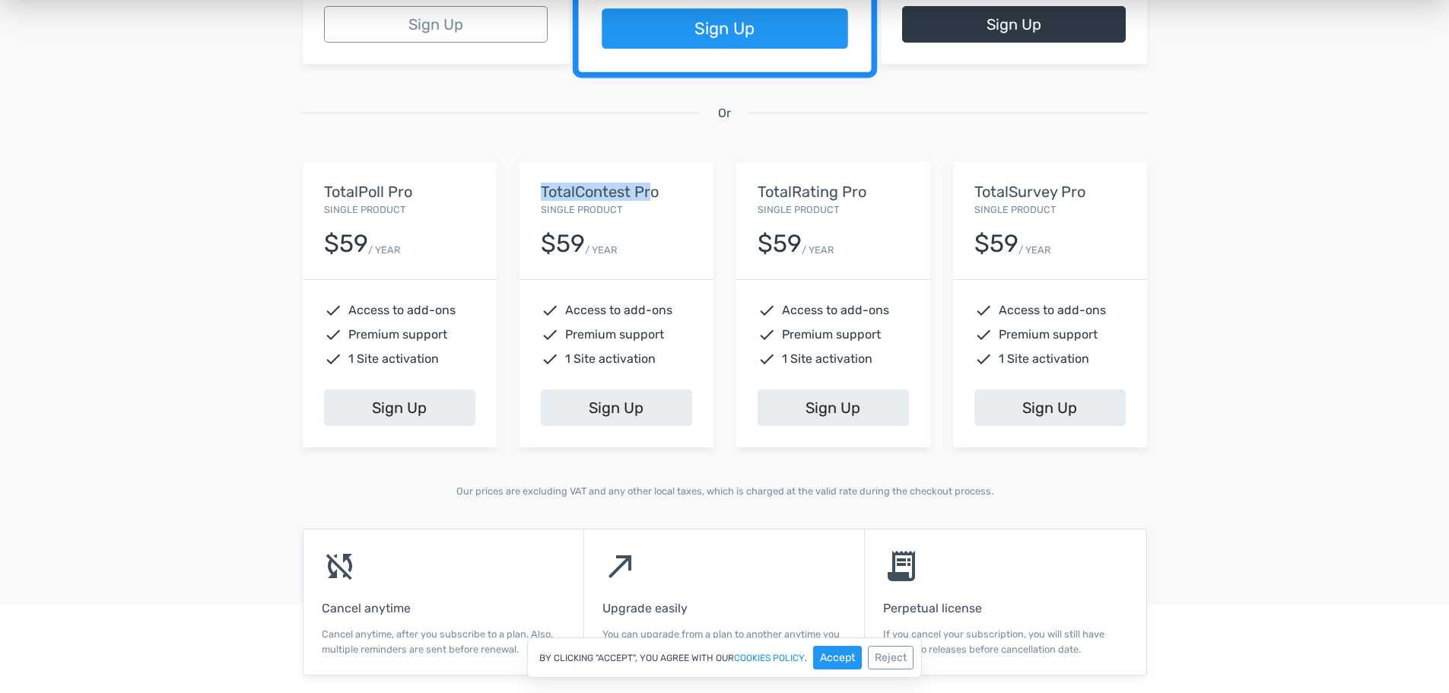
drag, startPoint x: 536, startPoint y: 198, endPoint x: 650, endPoint y: 194, distance: 113.4
click at [650, 194] on div "TotalContest Pro Single Product $59 / YEAR" at bounding box center [617, 220] width 194 height 117
click at [650, 194] on h5 "TotalContest Pro" at bounding box center [616, 191] width 151 height 17
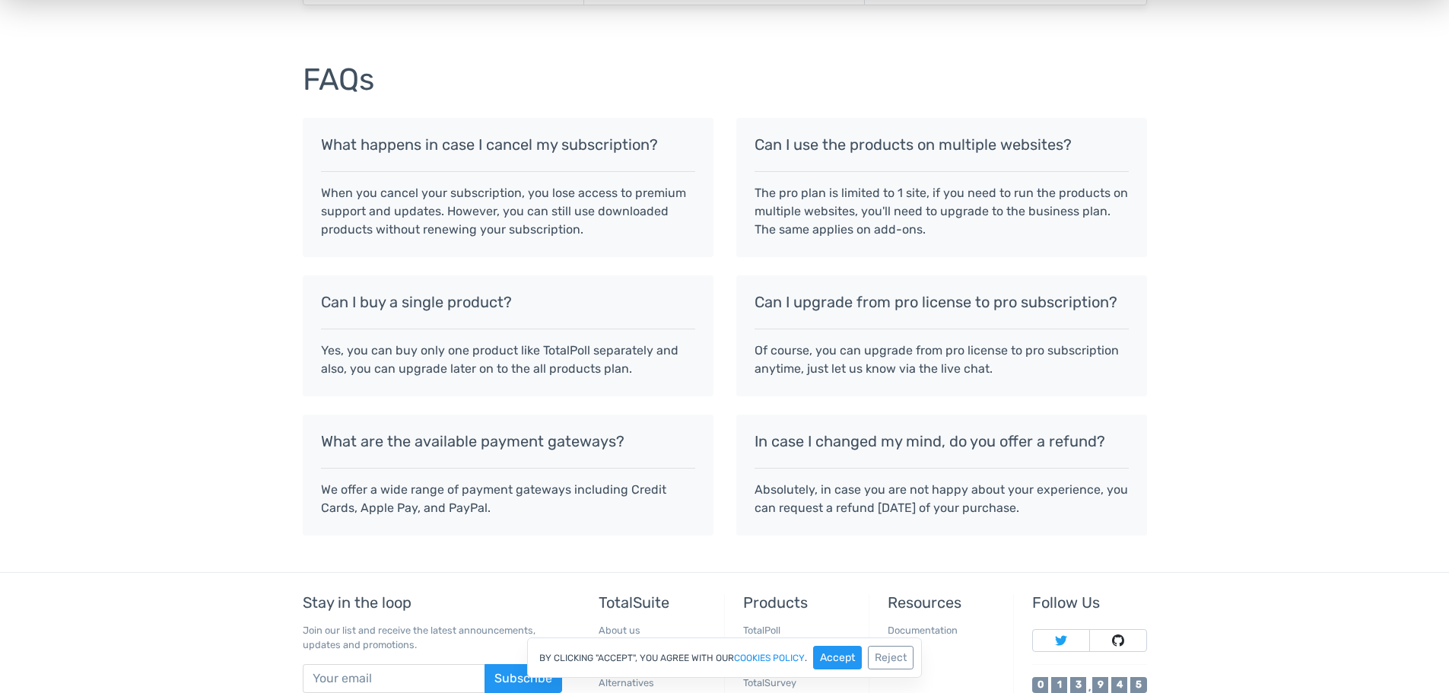
scroll to position [1325, 0]
